Goal: Complete application form

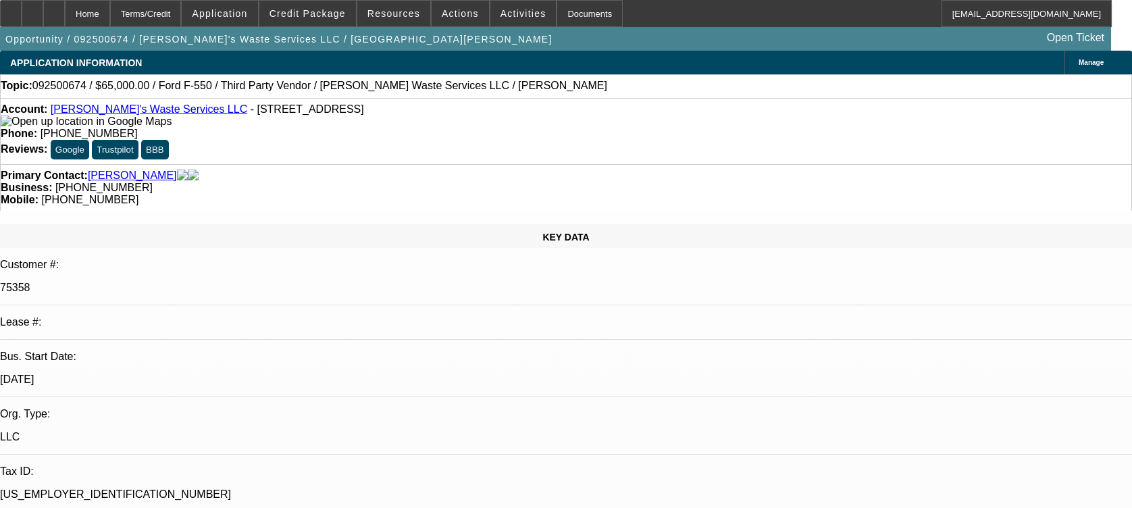
select select "0"
select select "6"
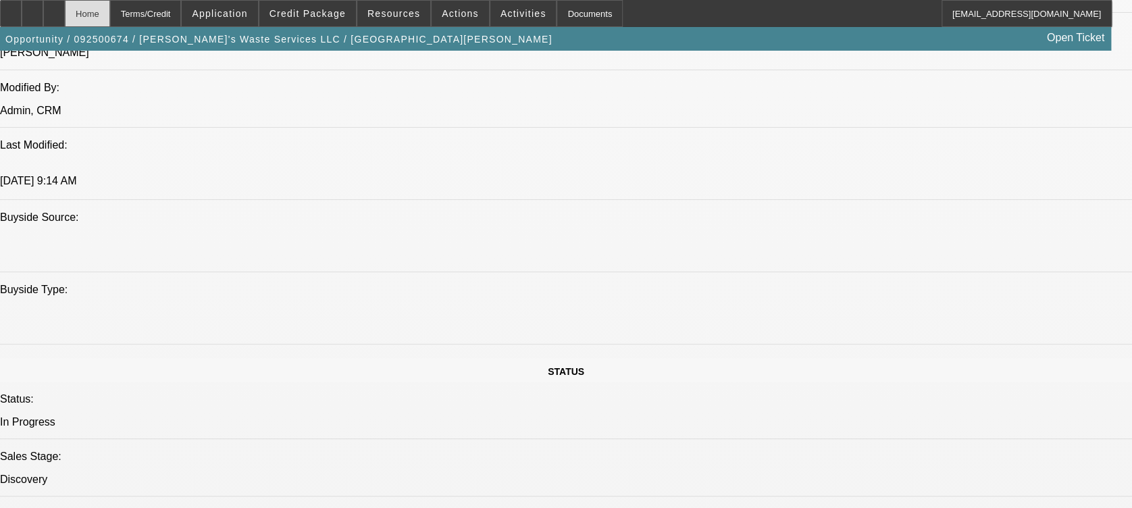
scroll to position [1200, 0]
click at [65, 8] on div at bounding box center [54, 13] width 22 height 27
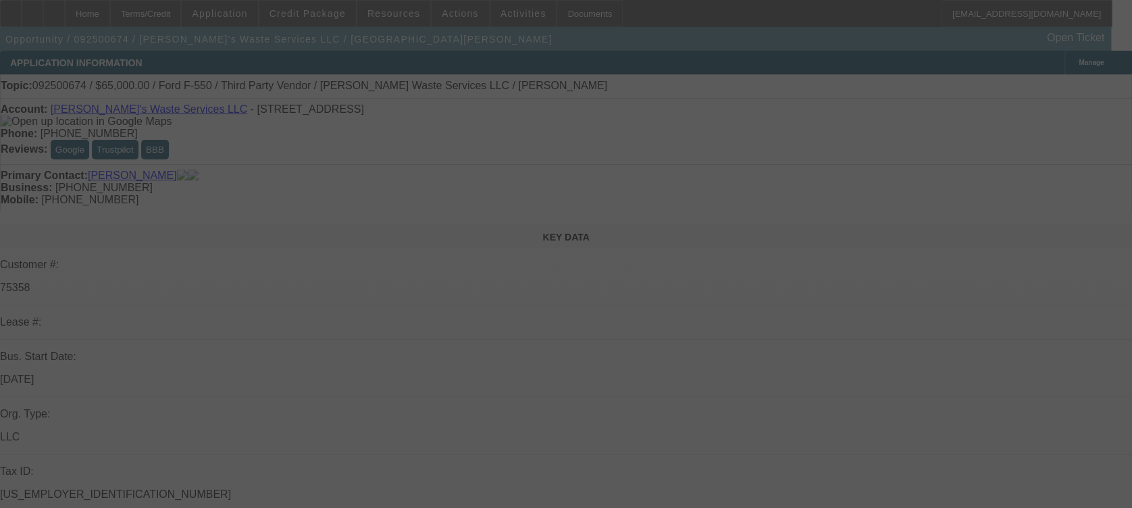
select select "0"
select select "6"
select select "0"
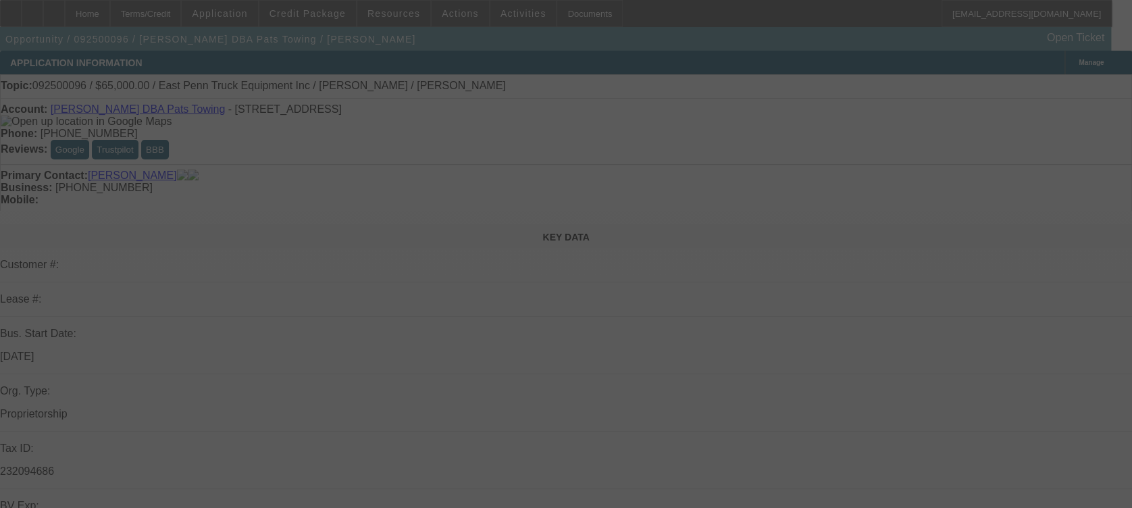
select select "2"
select select "0.1"
select select "4"
